Goal: Task Accomplishment & Management: Use online tool/utility

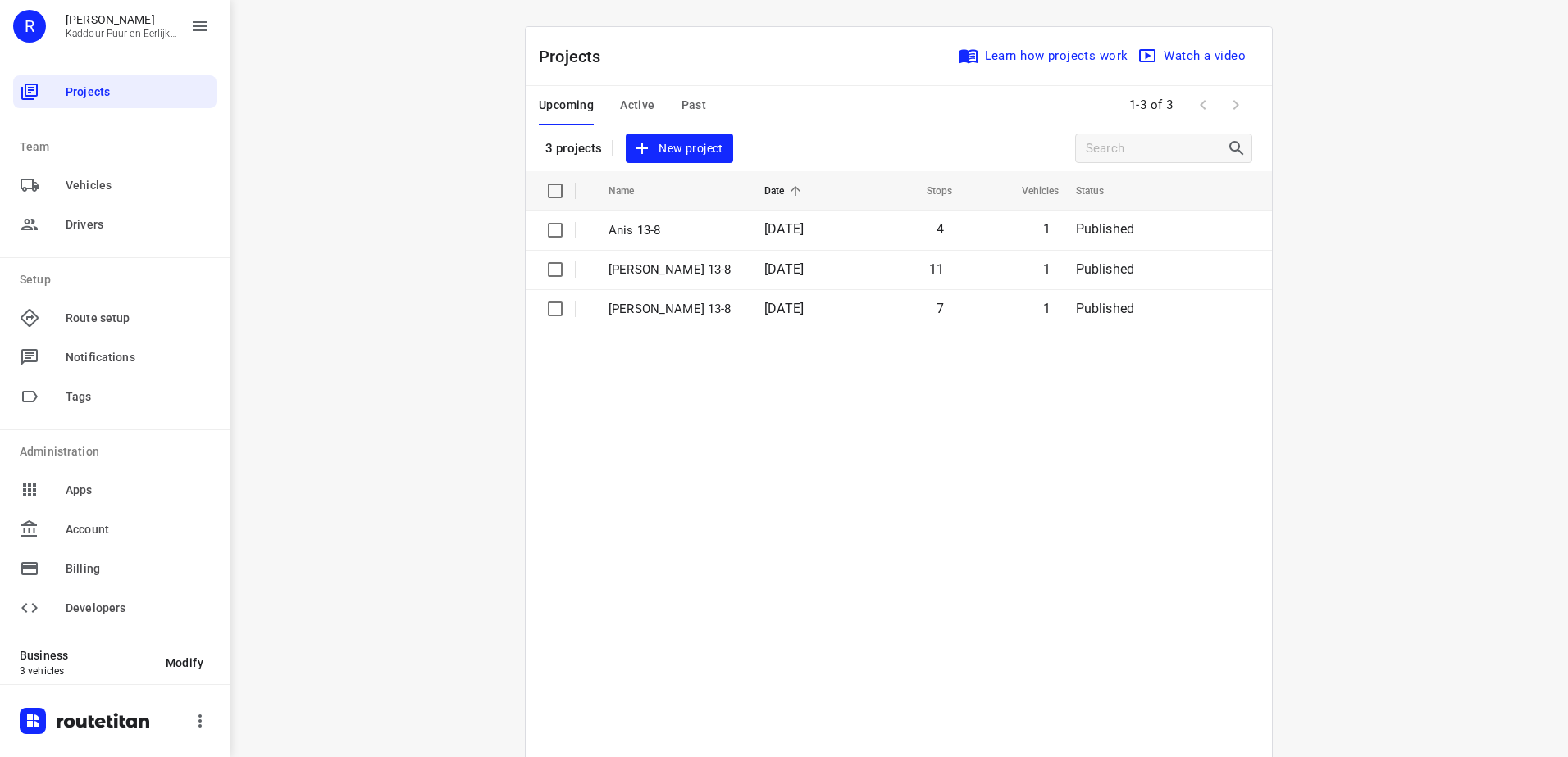
click at [631, 112] on span "Active" at bounding box center [637, 105] width 35 height 21
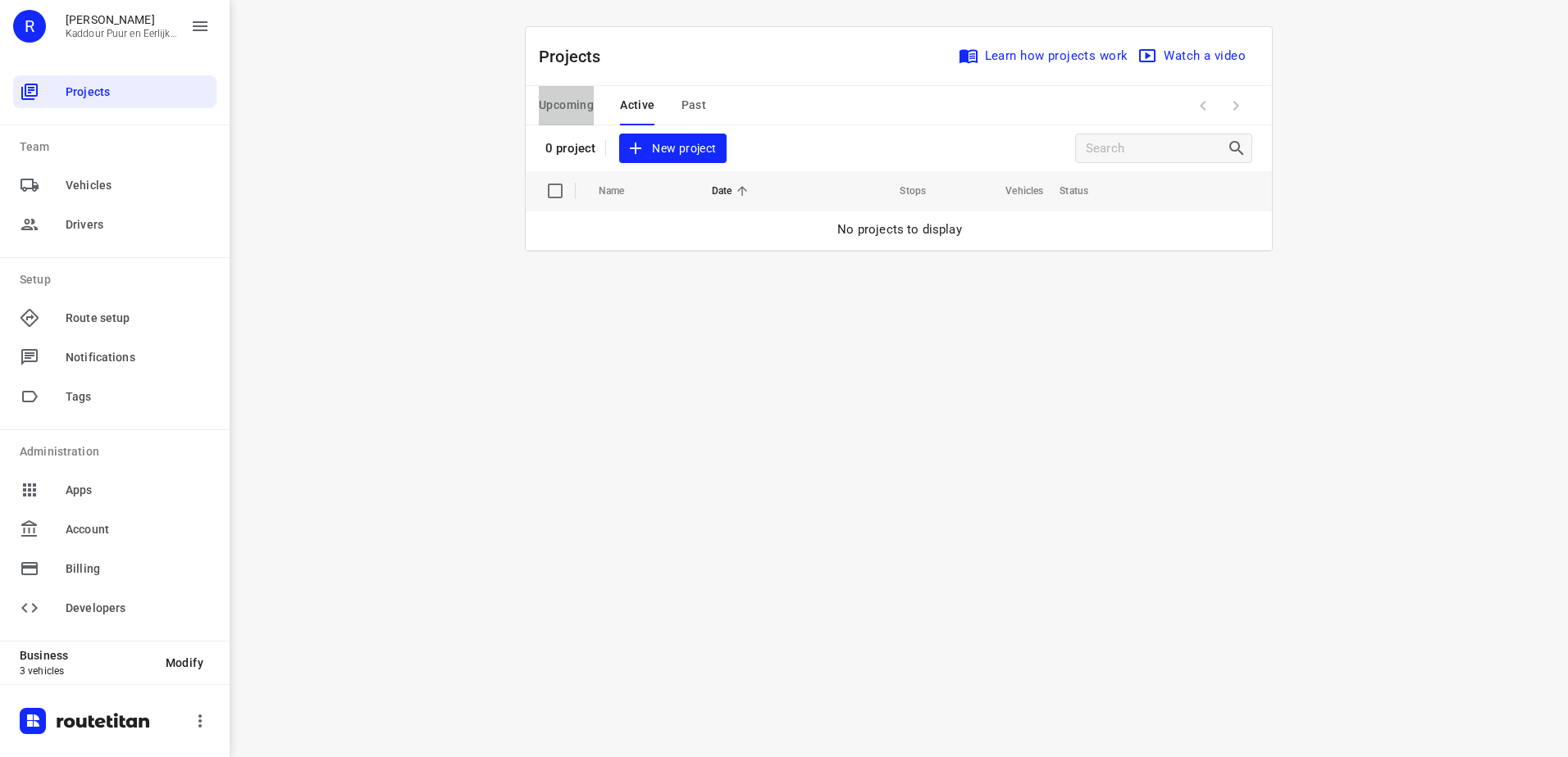
click at [574, 102] on span "Upcoming" at bounding box center [566, 105] width 55 height 21
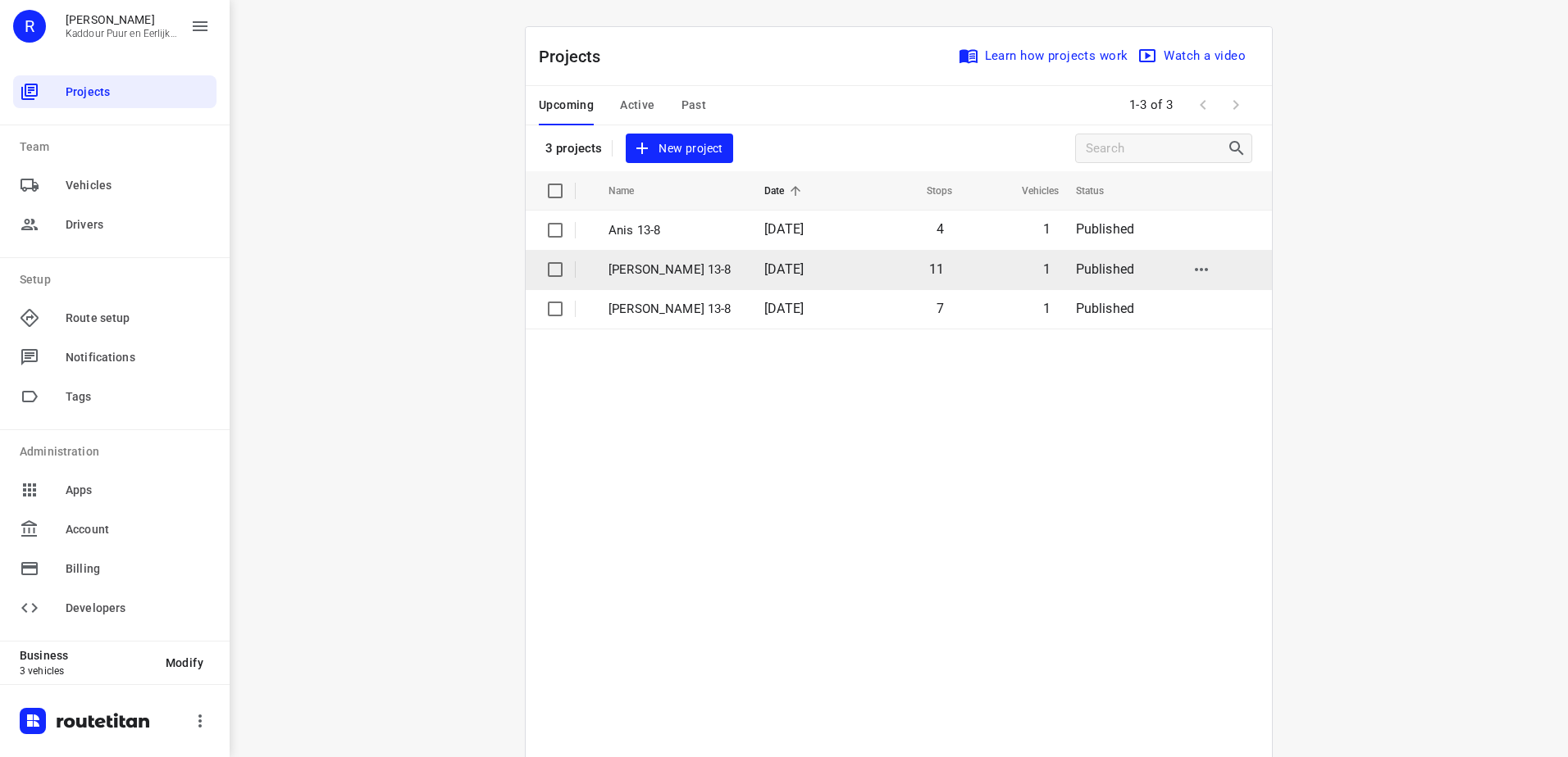
click at [721, 272] on td "Jeffrey 13-8" at bounding box center [671, 270] width 159 height 40
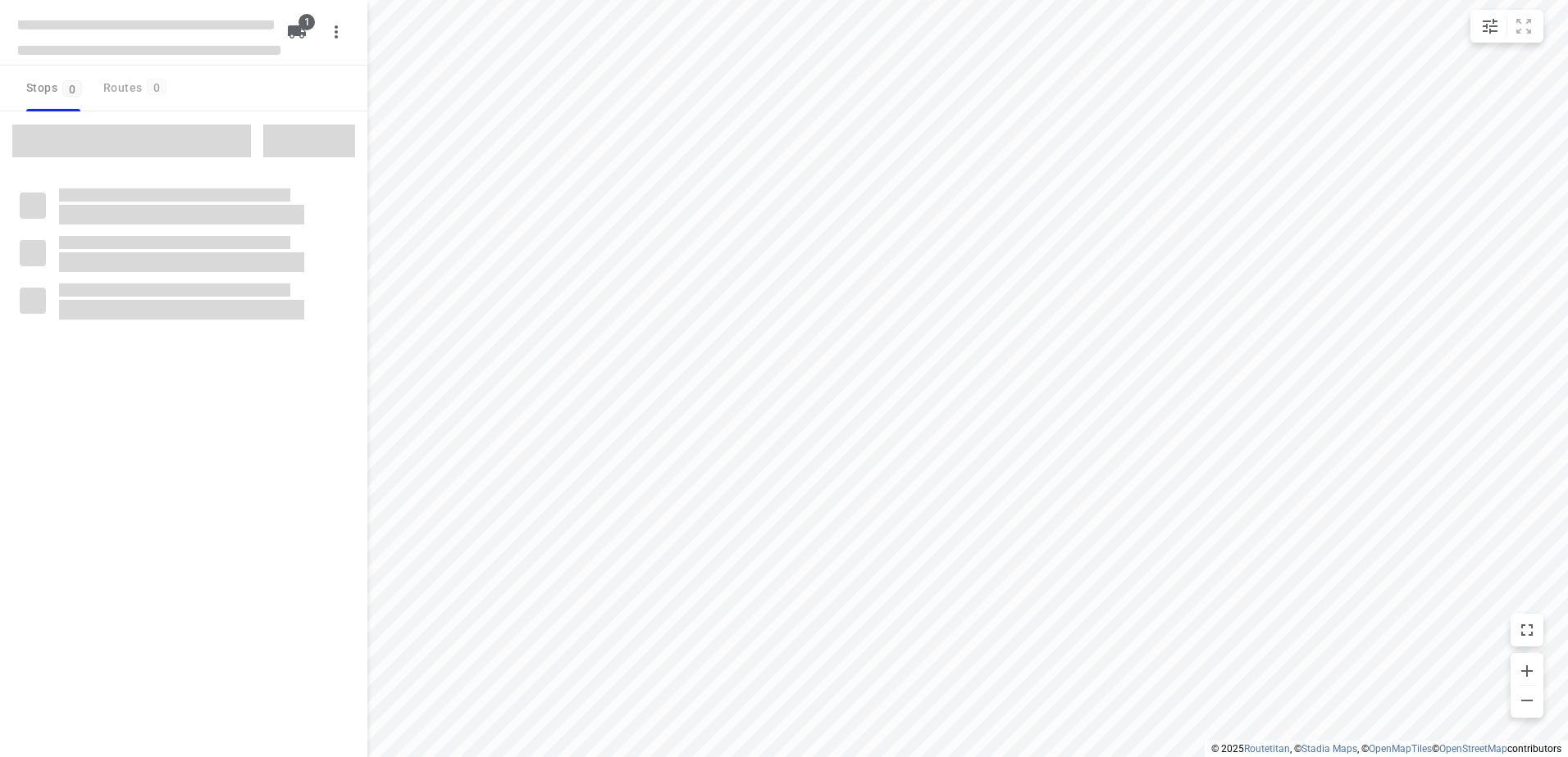
type input "distance"
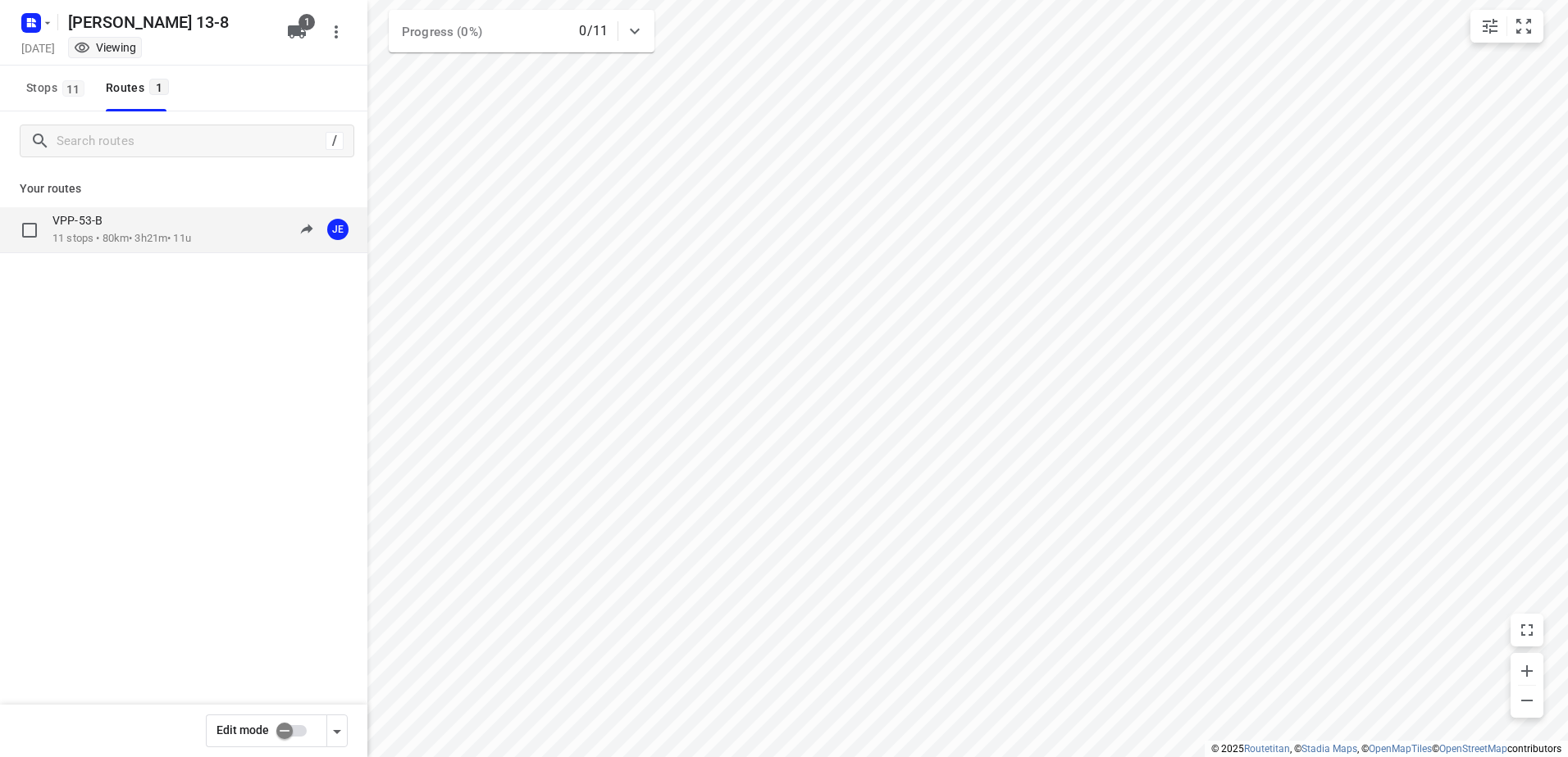
click at [74, 209] on div "VPP-53-B 11 stops • 80km • 3h21m • 11u 11:58-15:20 JE" at bounding box center [184, 230] width 368 height 45
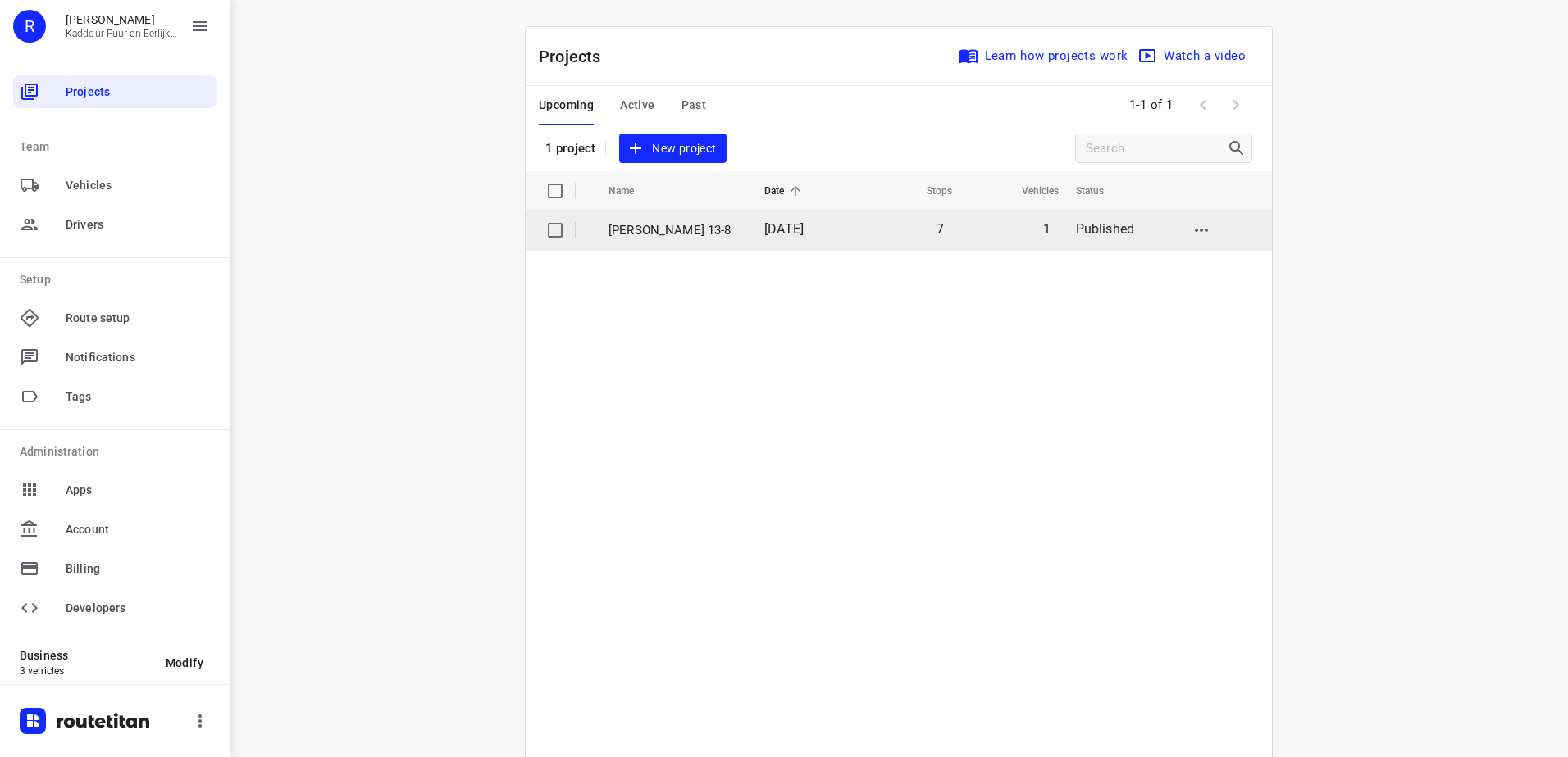
click at [645, 228] on p "[PERSON_NAME] 13-8" at bounding box center [673, 230] width 131 height 19
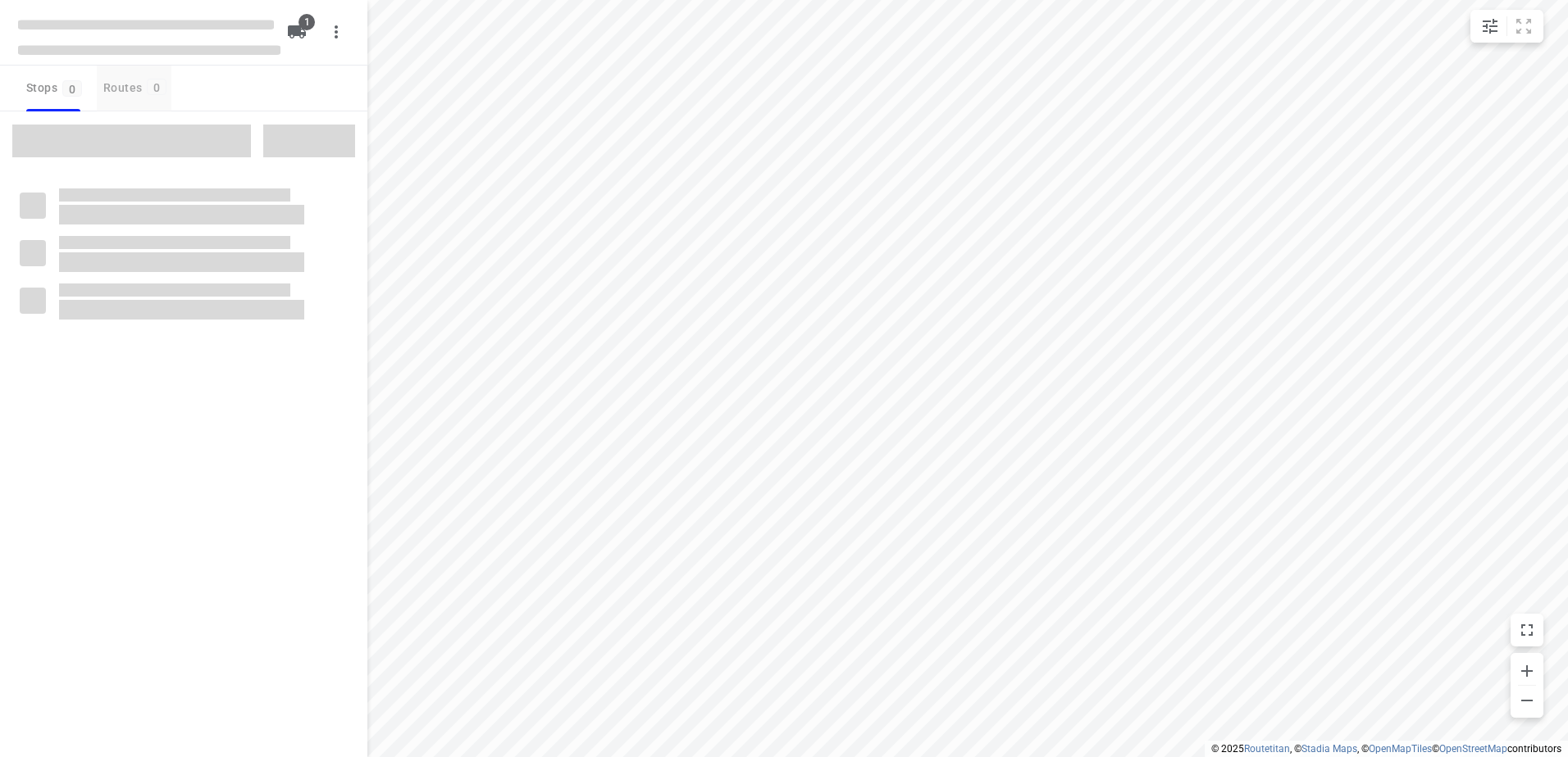
type input "distance"
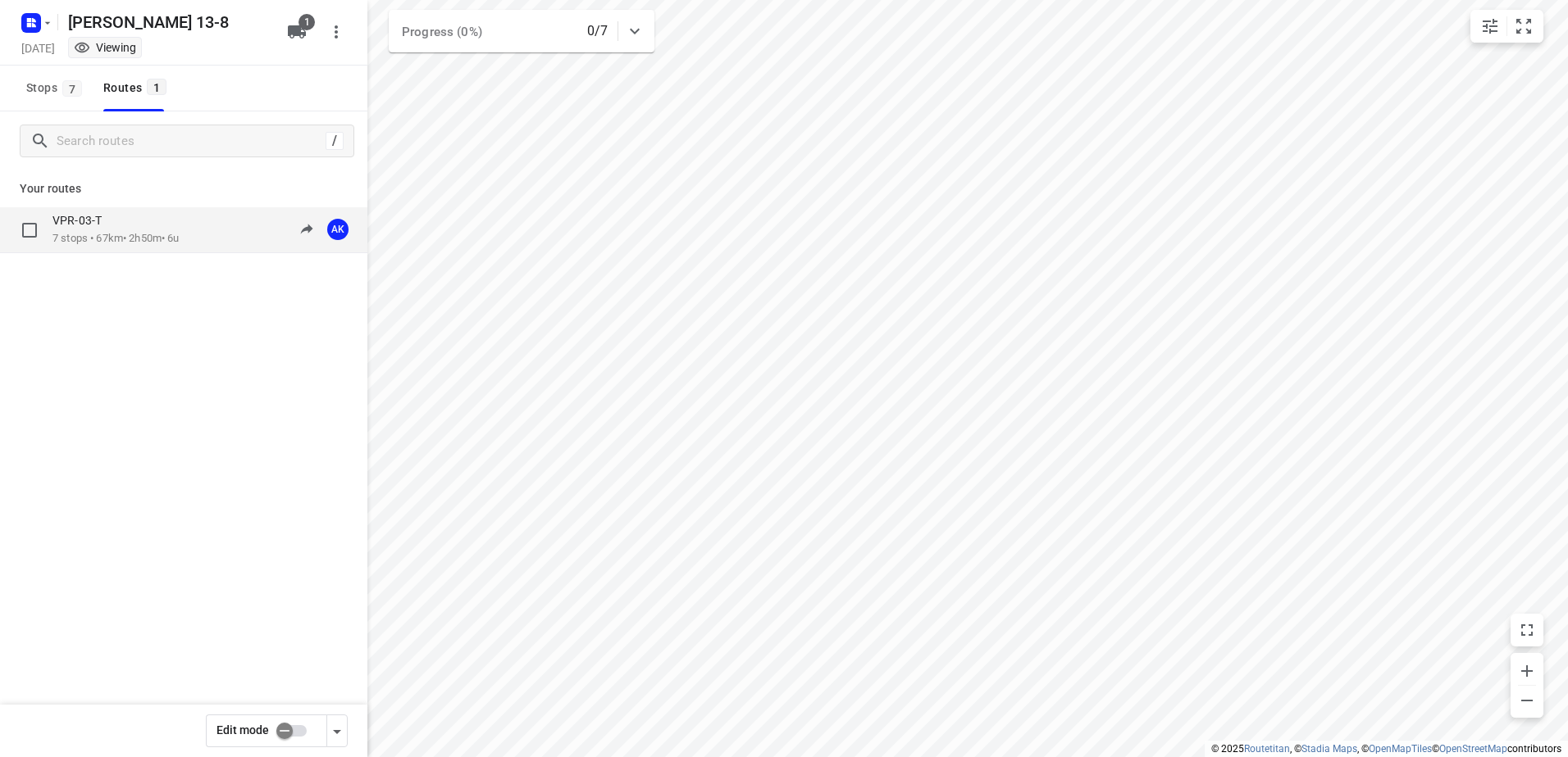
click at [114, 219] on div "VPR-03-T" at bounding box center [116, 222] width 128 height 18
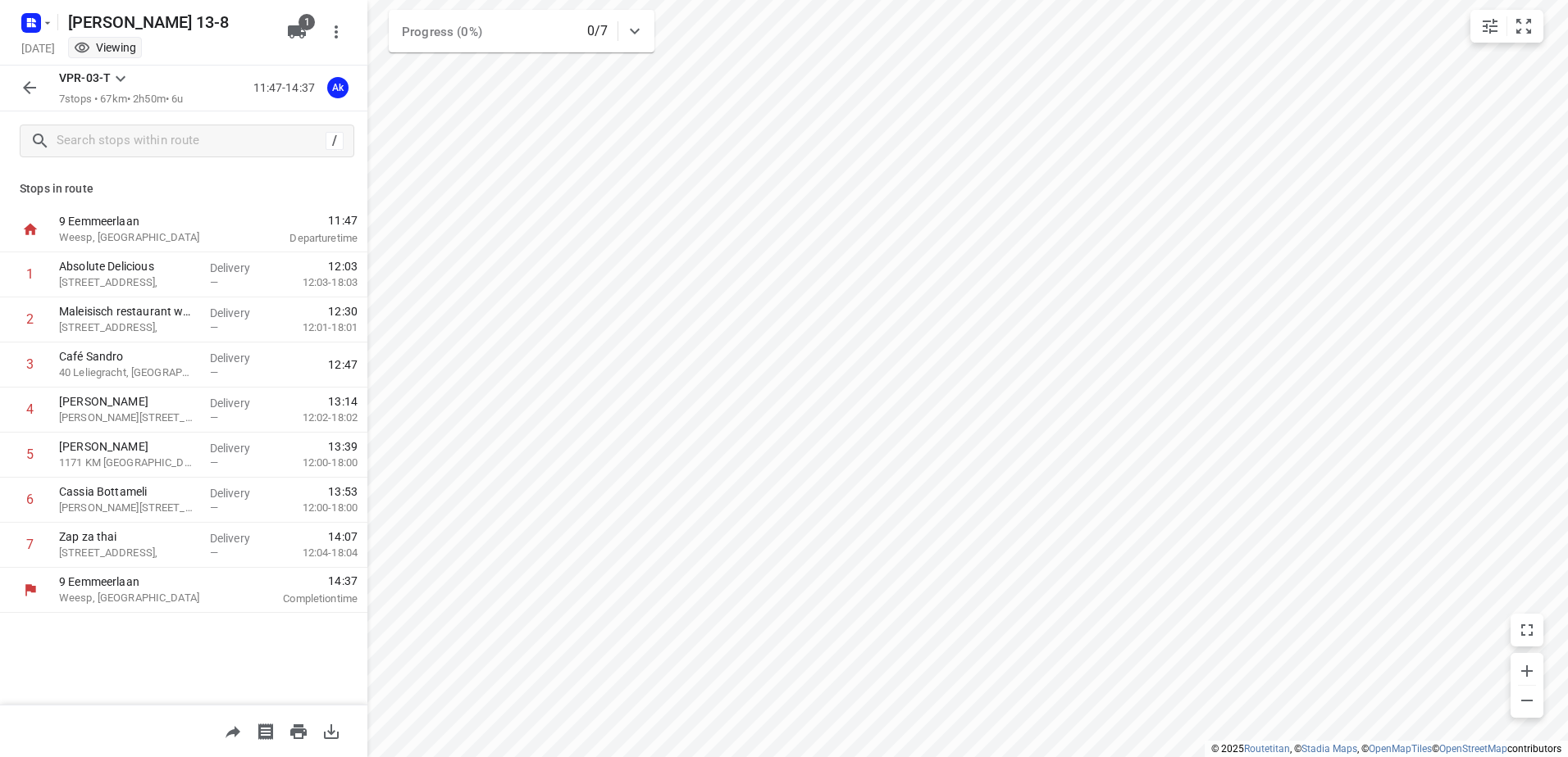
click at [36, 79] on icon "button" at bounding box center [30, 88] width 20 height 20
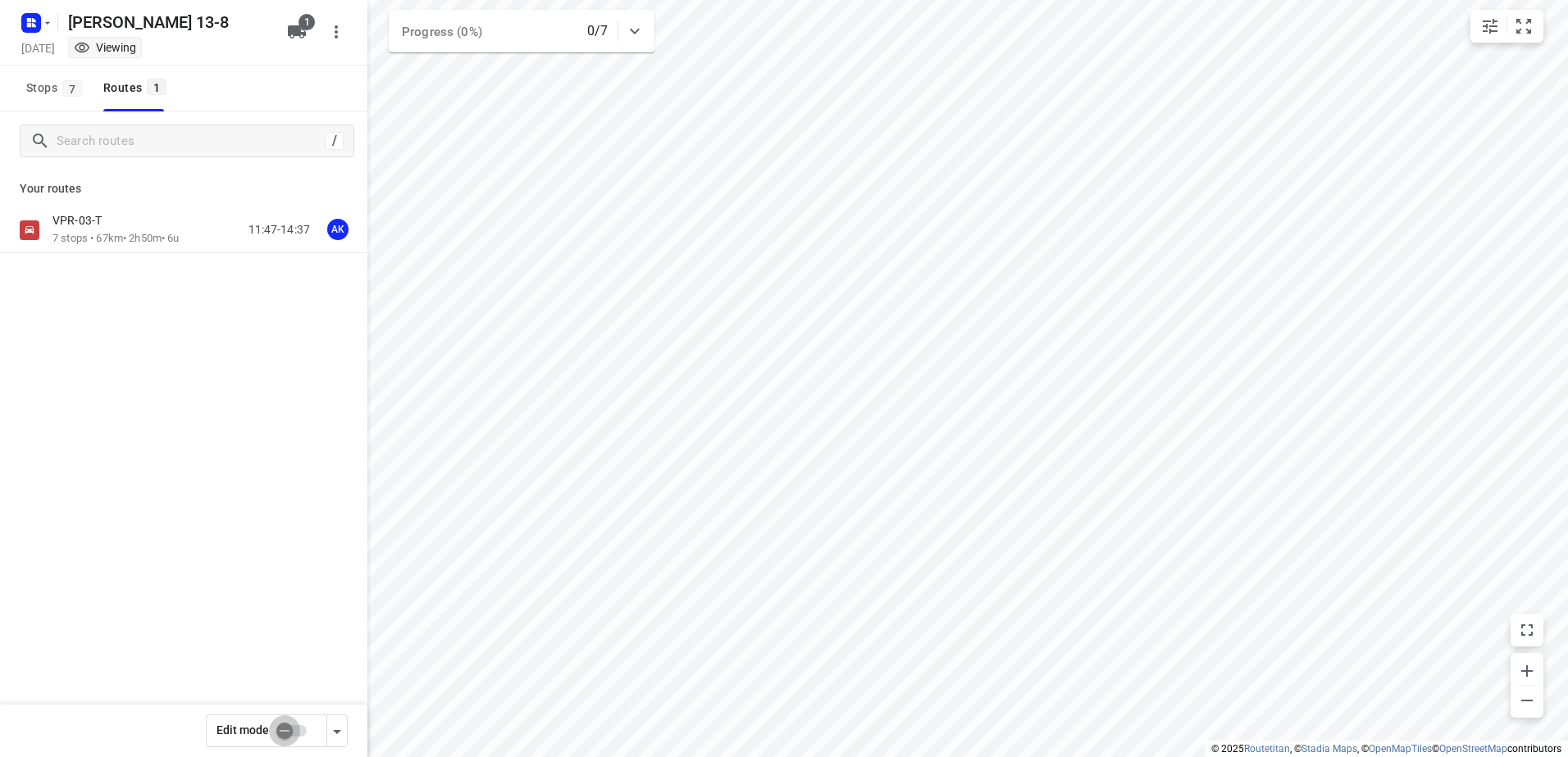
click at [296, 717] on input "checkbox" at bounding box center [285, 731] width 94 height 32
checkbox input "true"
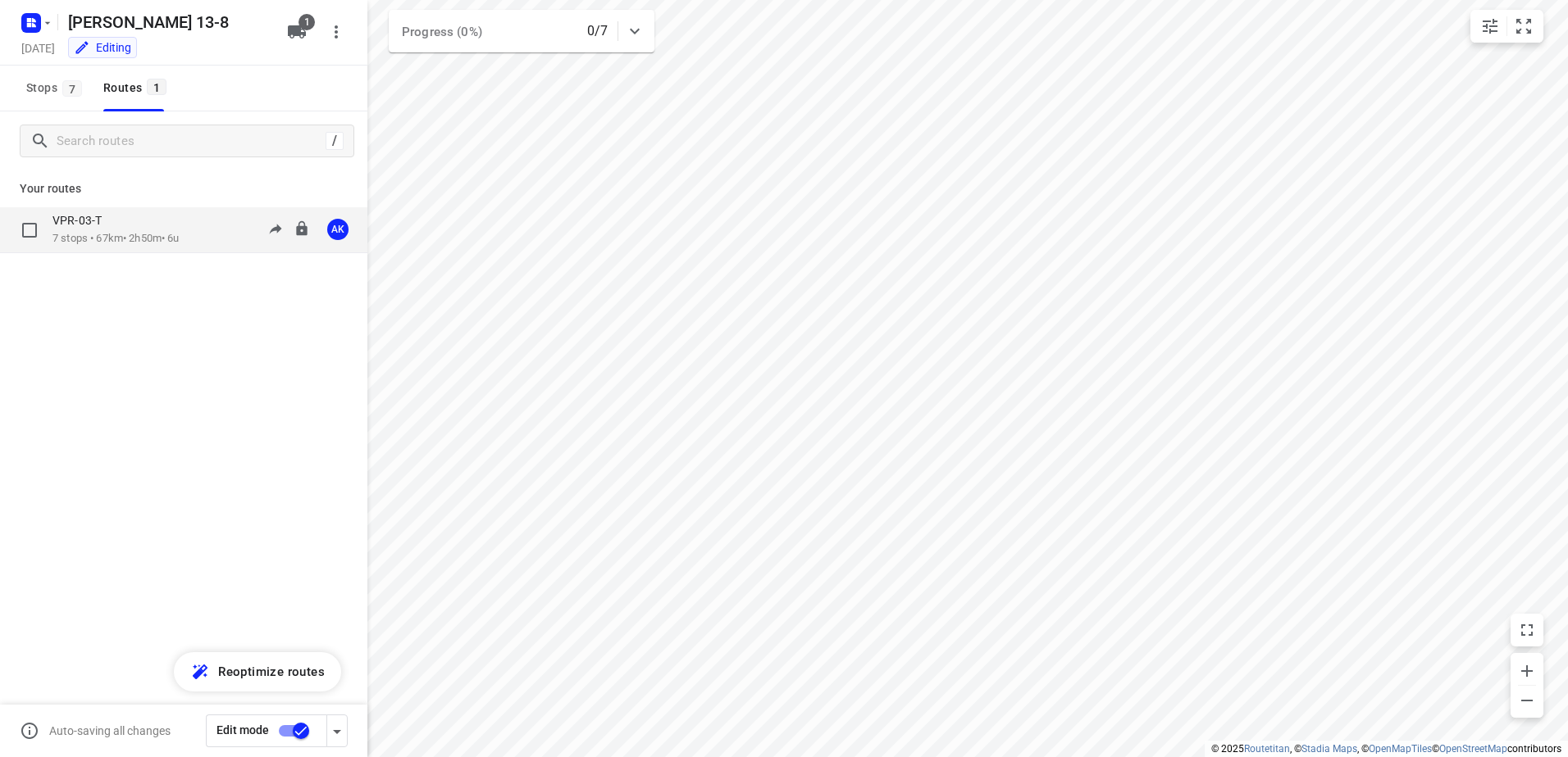
click at [158, 214] on div "VPR-03-T" at bounding box center [116, 222] width 128 height 18
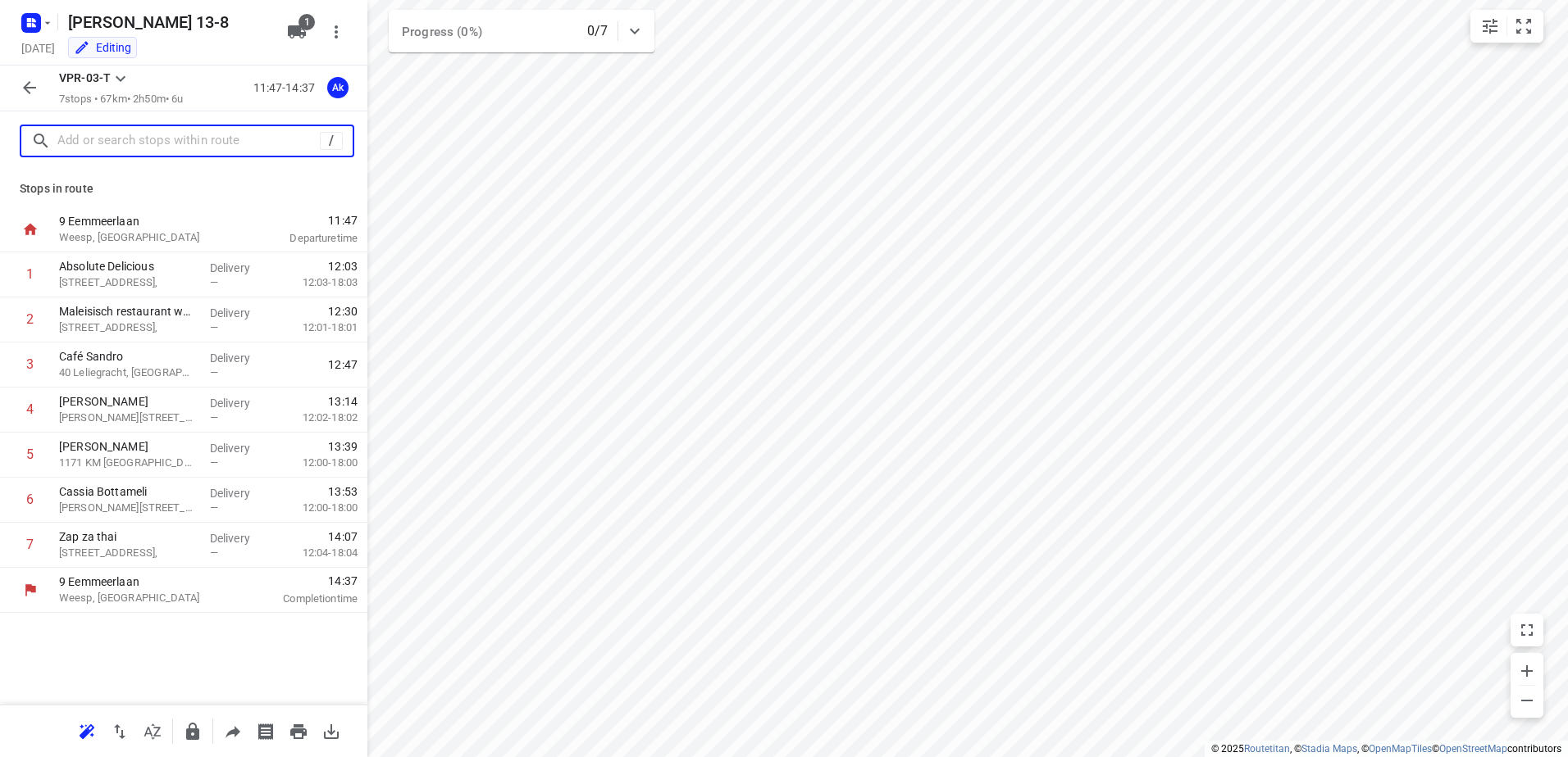
click at [185, 153] on input "text" at bounding box center [188, 141] width 262 height 26
paste input "Linnaeusstraat"
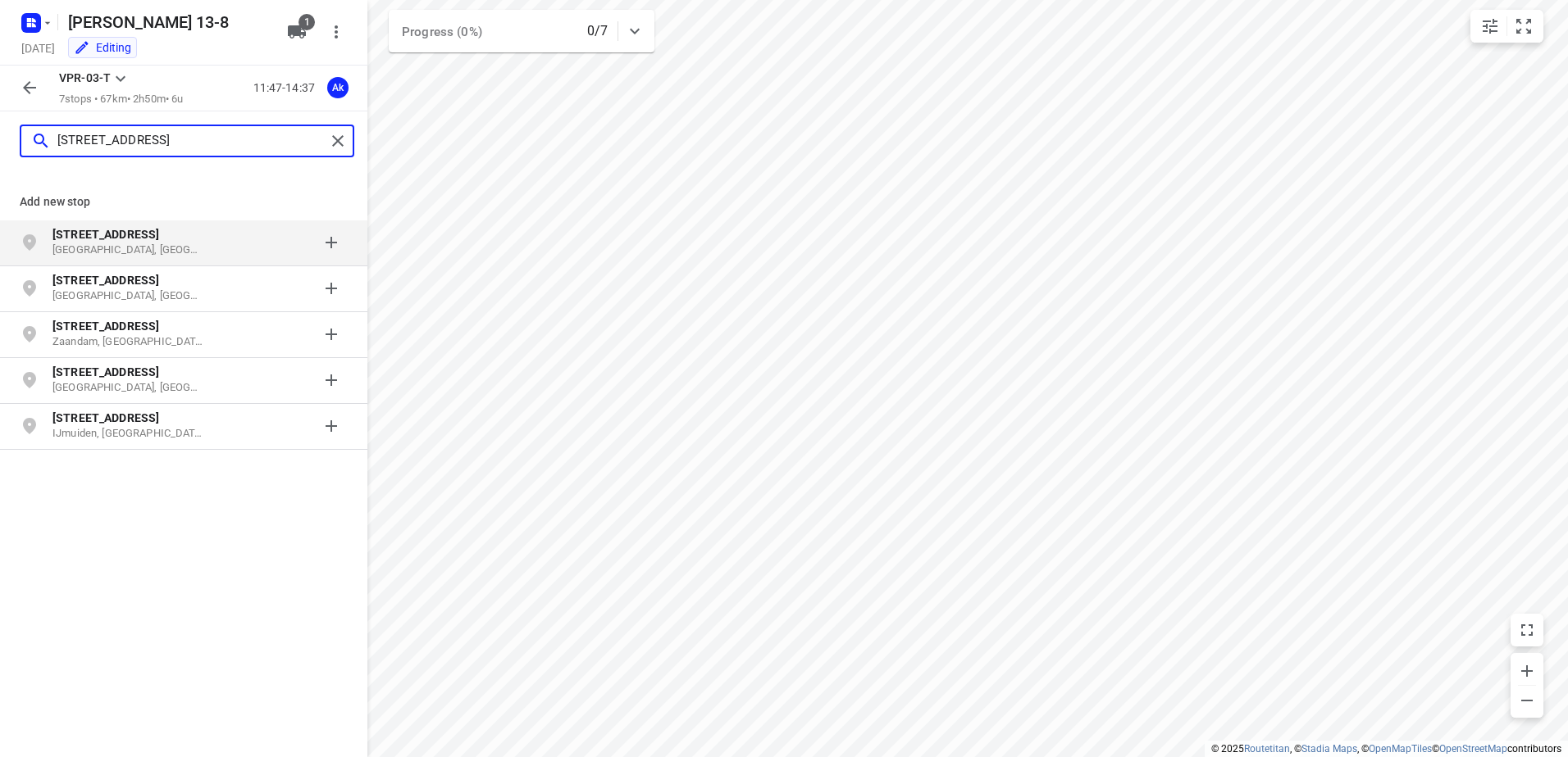
type input "[STREET_ADDRESS]"
click at [171, 229] on p "[STREET_ADDRESS]" at bounding box center [128, 234] width 151 height 17
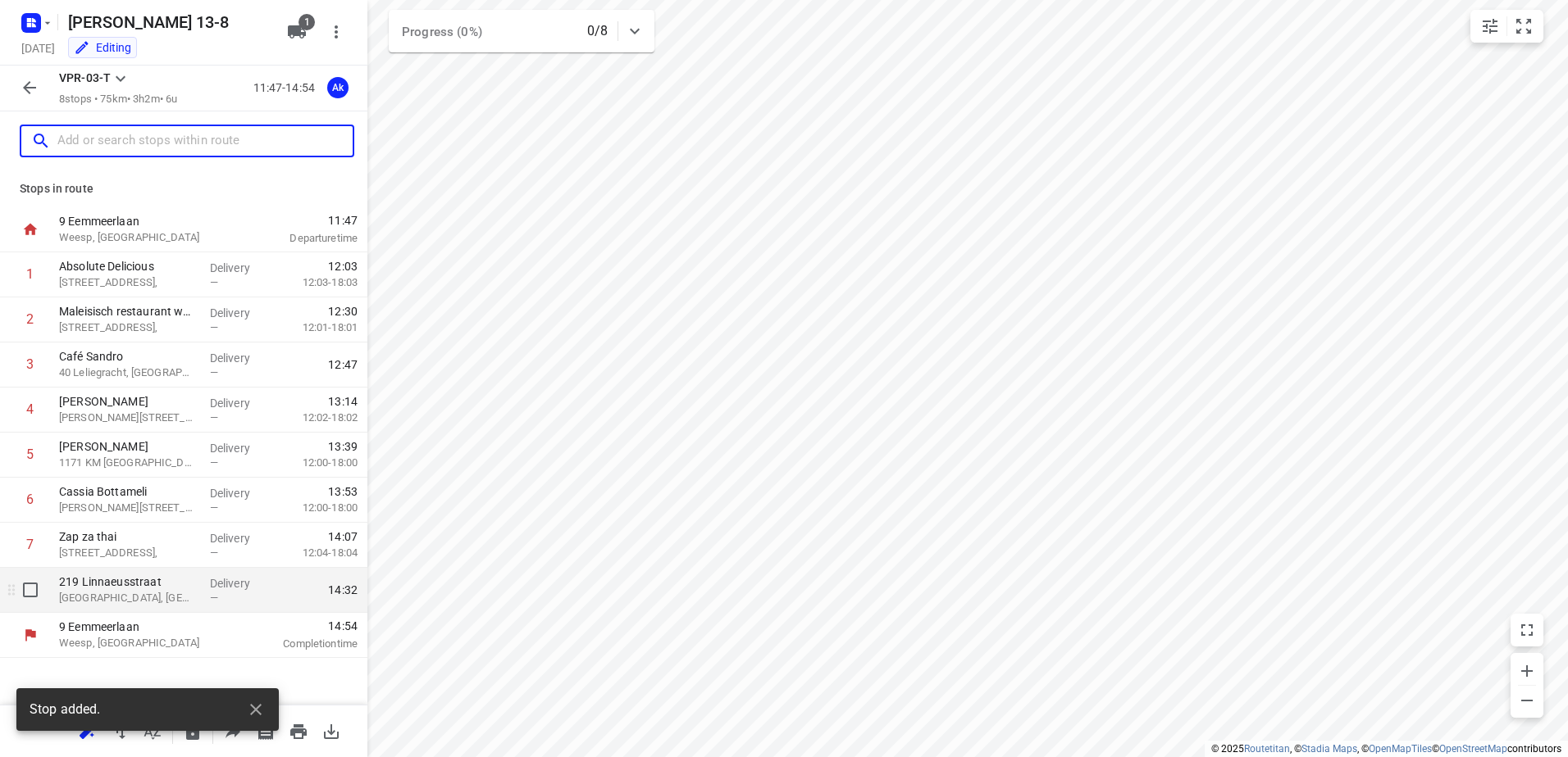
click at [134, 605] on p "[GEOGRAPHIC_DATA], [GEOGRAPHIC_DATA]" at bounding box center [128, 598] width 137 height 17
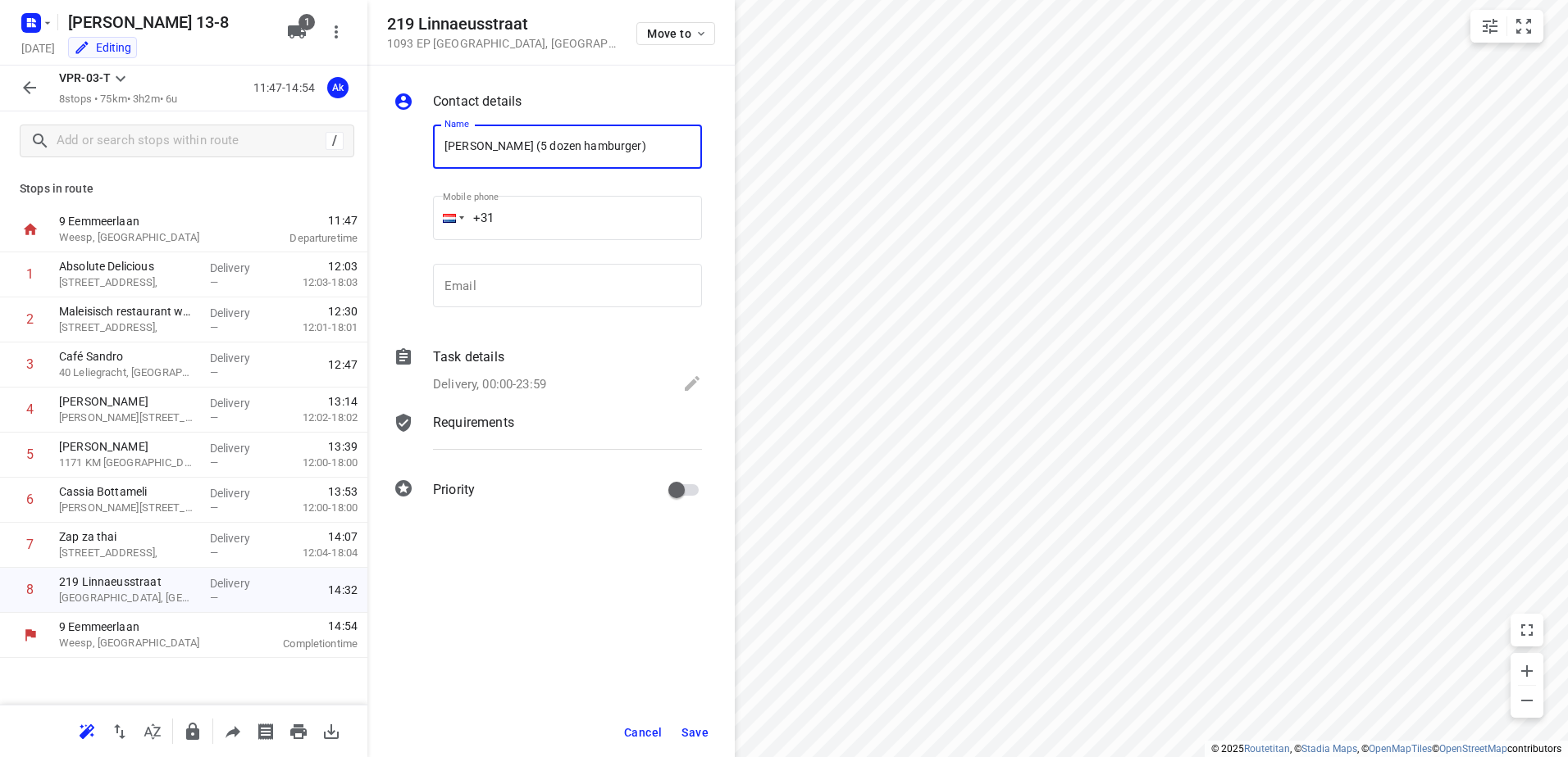
type input "[PERSON_NAME] (5 dozen hamburger)"
click at [530, 375] on div "Delivery, 00:00-23:59" at bounding box center [567, 384] width 269 height 23
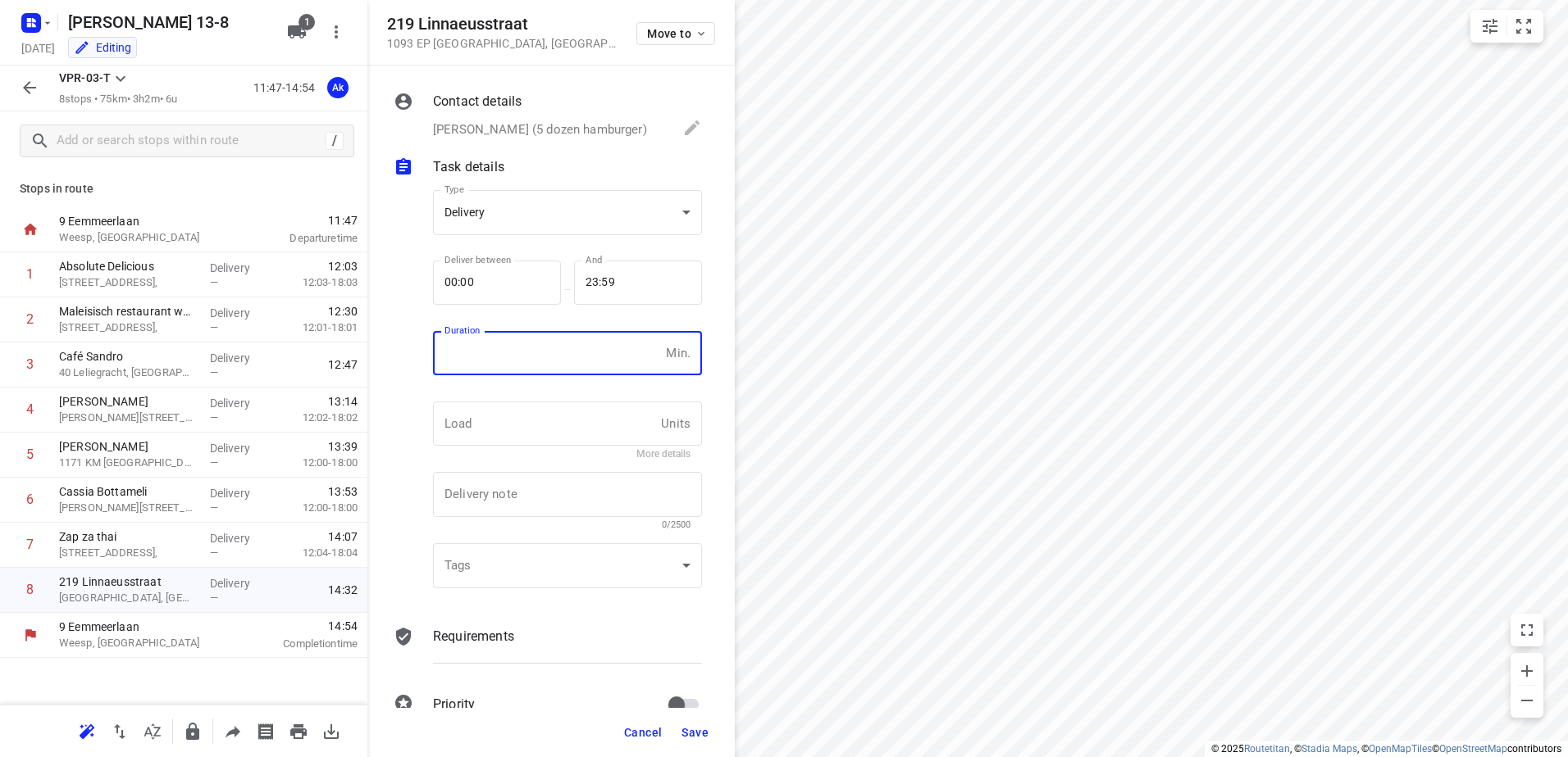
click at [530, 375] on input "number" at bounding box center [546, 353] width 226 height 44
type input "10"
click at [692, 732] on span "Save" at bounding box center [694, 732] width 27 height 13
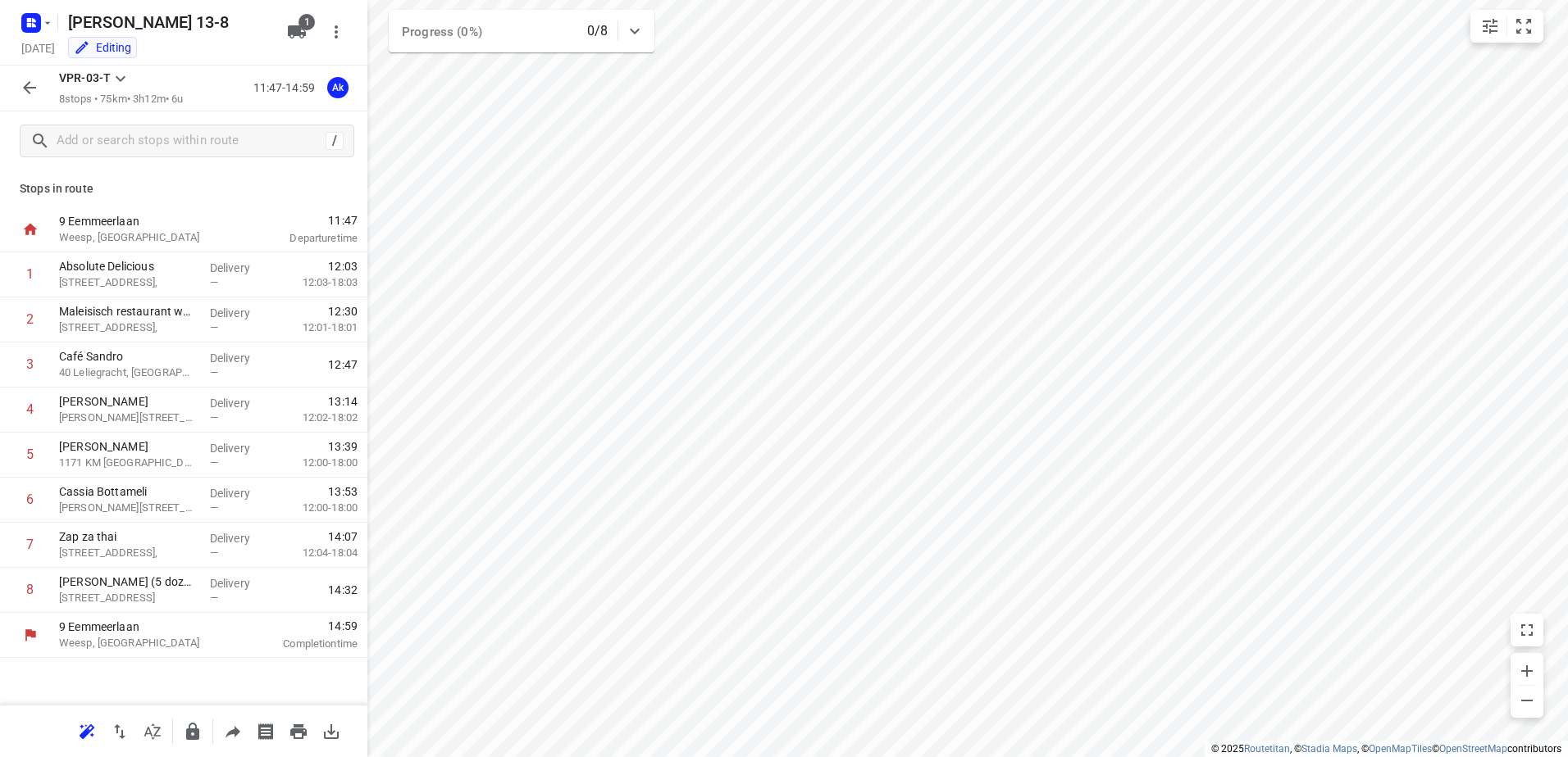
click at [22, 77] on button "button" at bounding box center [29, 87] width 33 height 33
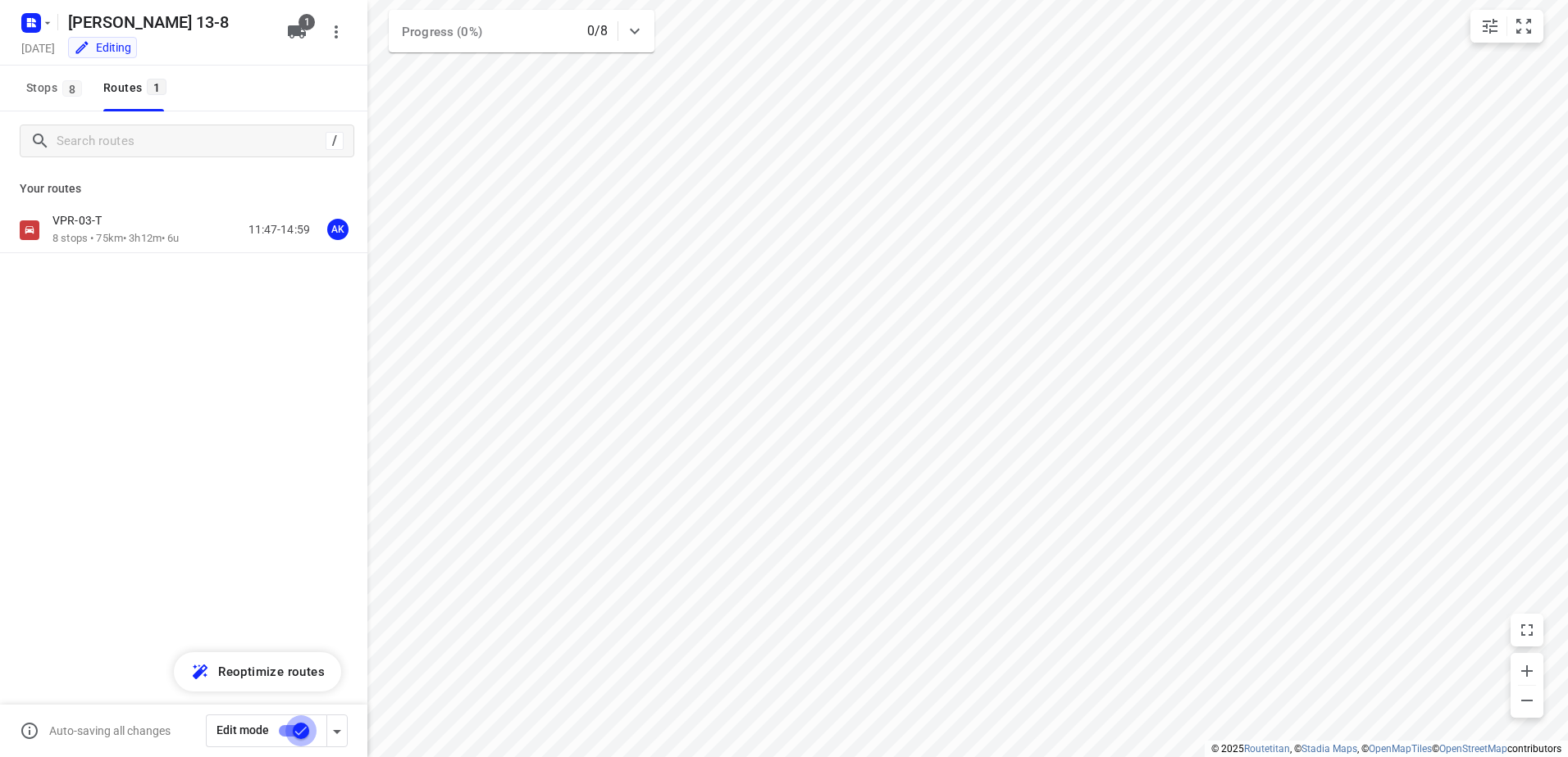
click at [296, 728] on input "checkbox" at bounding box center [301, 731] width 94 height 32
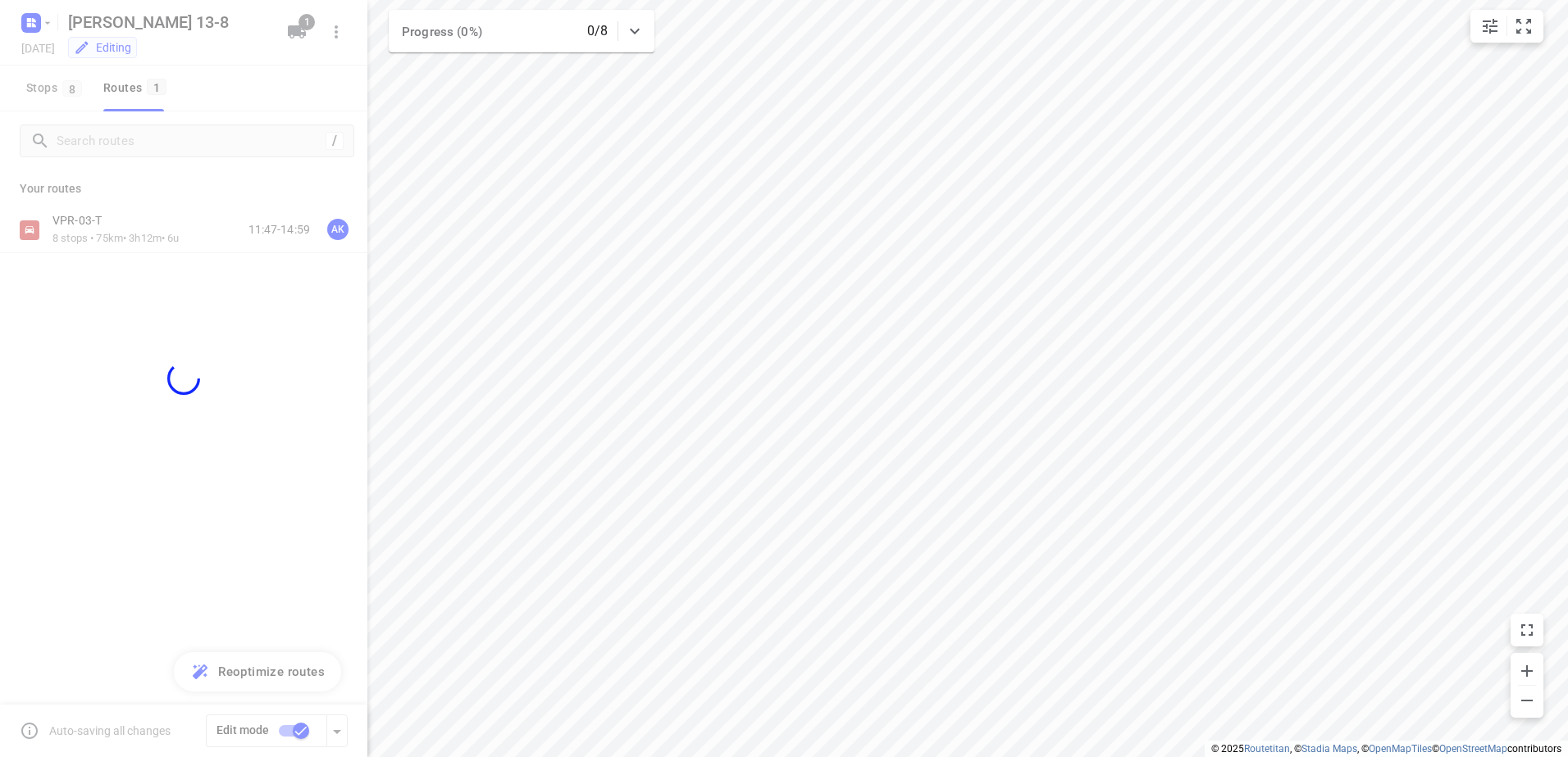
checkbox input "false"
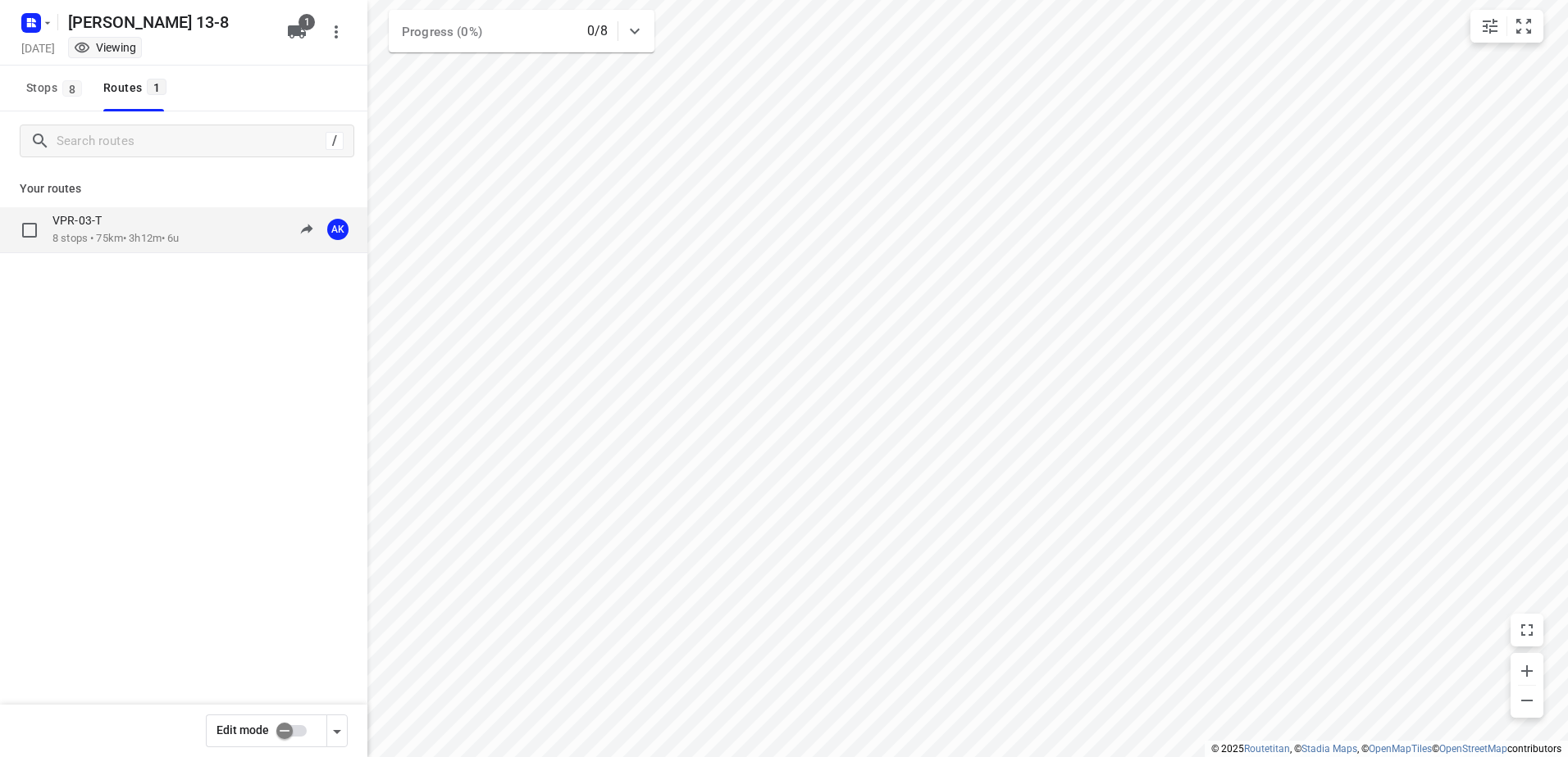
click at [138, 225] on div "VPR-03-T" at bounding box center [116, 222] width 128 height 18
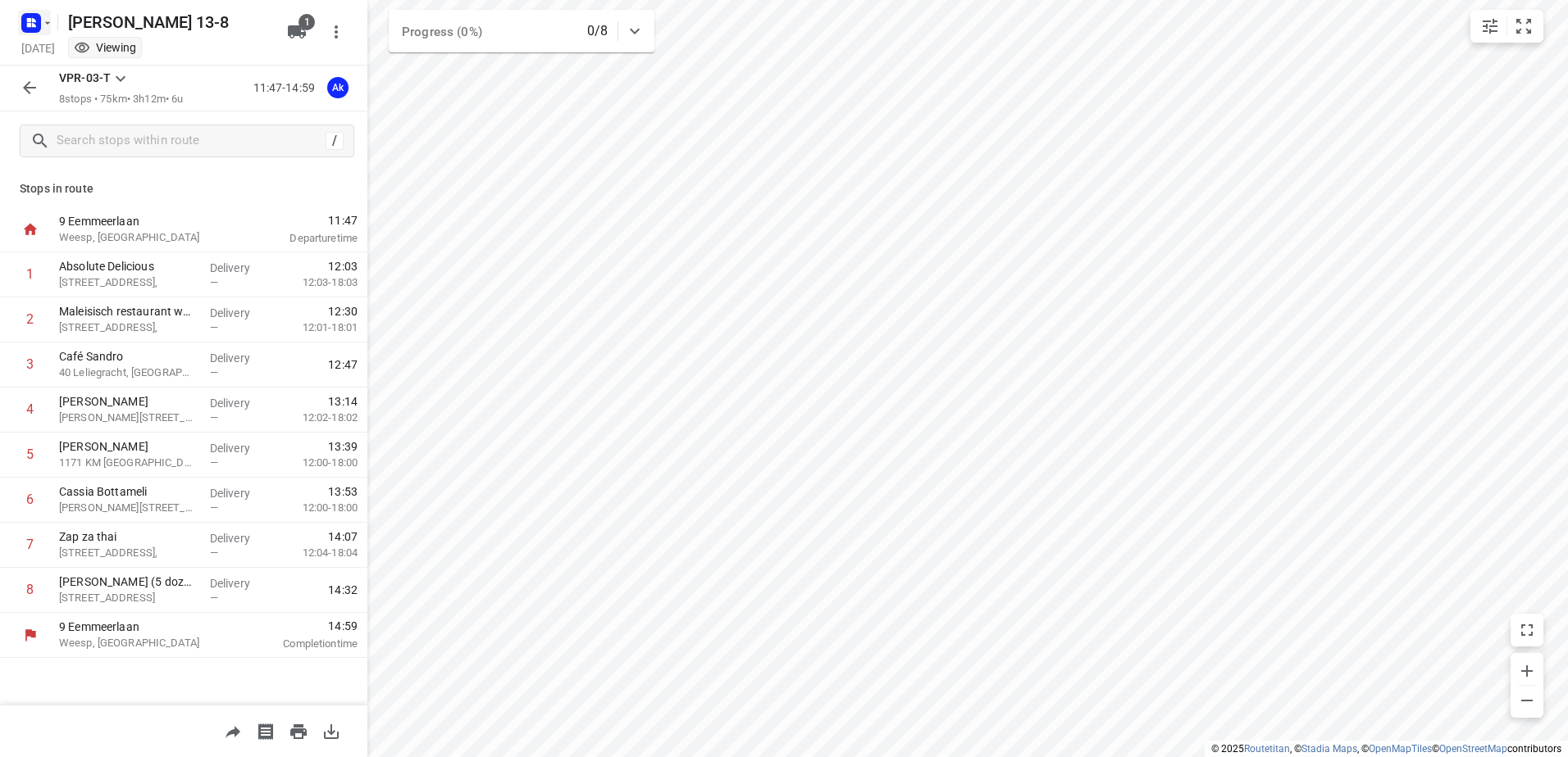
click at [43, 35] on icon "button" at bounding box center [31, 23] width 27 height 27
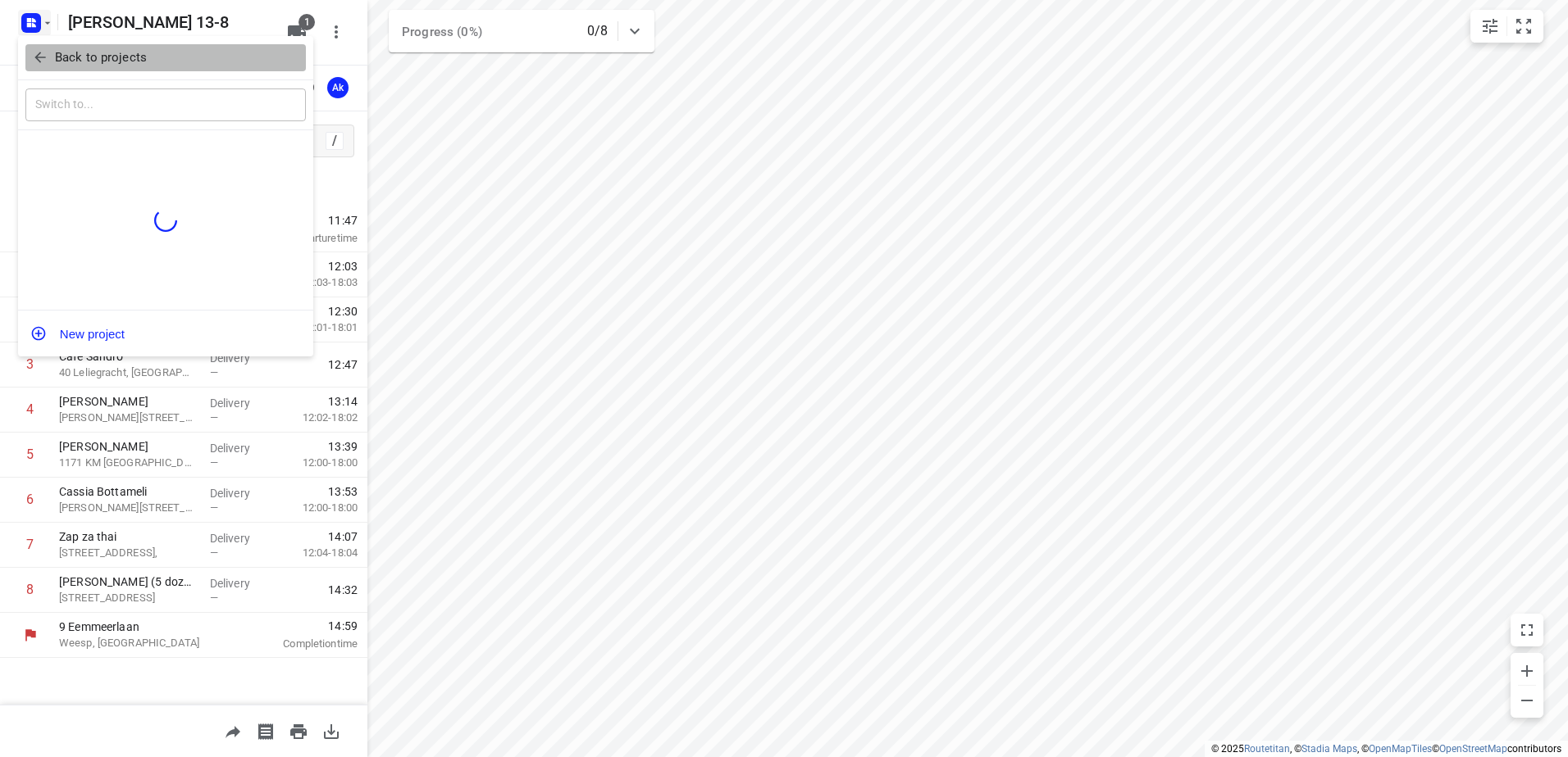
click at [64, 53] on p "Back to projects" at bounding box center [101, 57] width 92 height 19
